Goal: Task Accomplishment & Management: Manage account settings

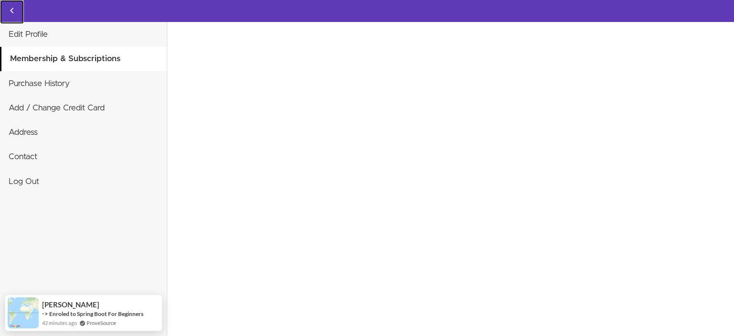
click at [12, 14] on icon "Back to courses" at bounding box center [11, 10] width 11 height 11
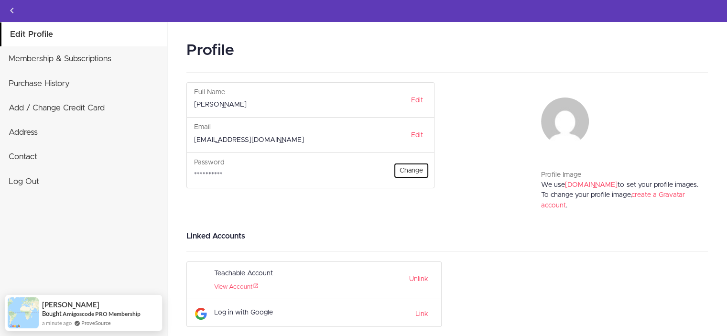
click at [405, 168] on link "Change" at bounding box center [411, 171] width 36 height 16
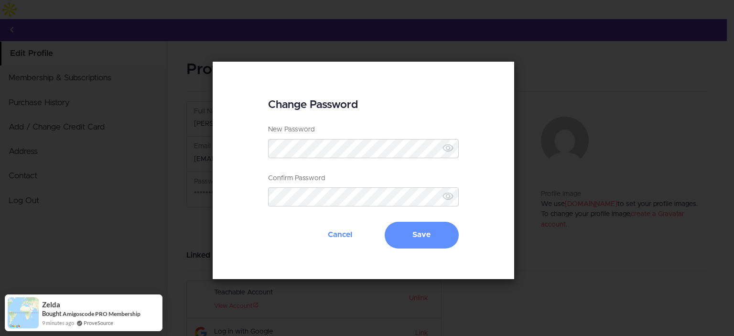
click at [488, 204] on div "Change Password New Password Password must be at least 6 characters Confirm Pas…" at bounding box center [363, 170] width 251 height 217
click at [442, 227] on button "Save" at bounding box center [422, 235] width 74 height 27
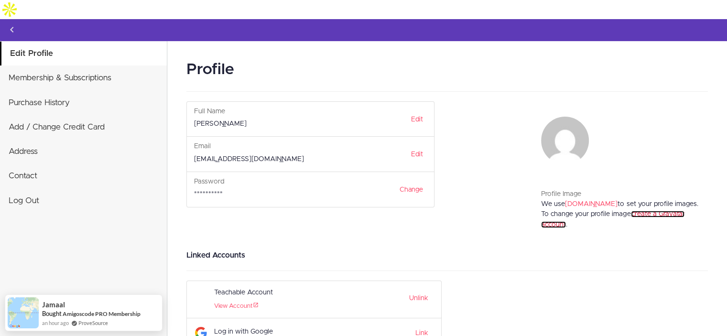
click at [654, 211] on link "create a Gravatar account" at bounding box center [612, 219] width 143 height 17
